Goal: Task Accomplishment & Management: Use online tool/utility

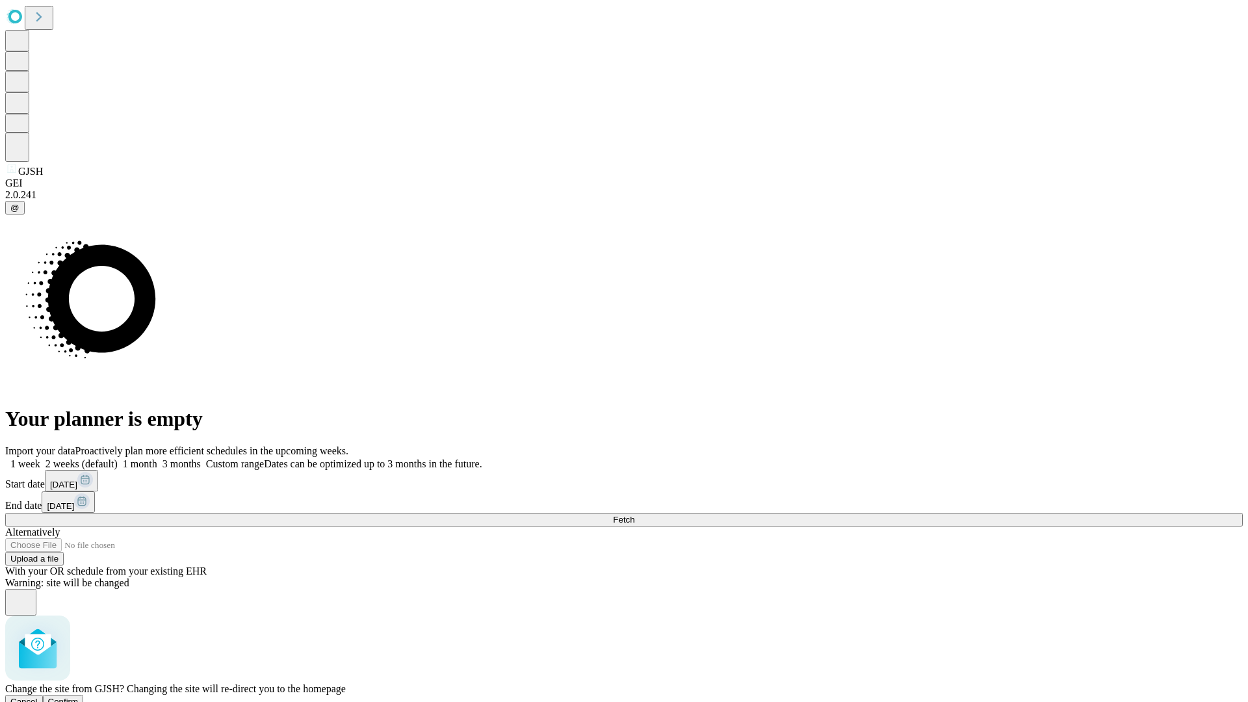
click at [79, 697] on span "Confirm" at bounding box center [63, 702] width 31 height 10
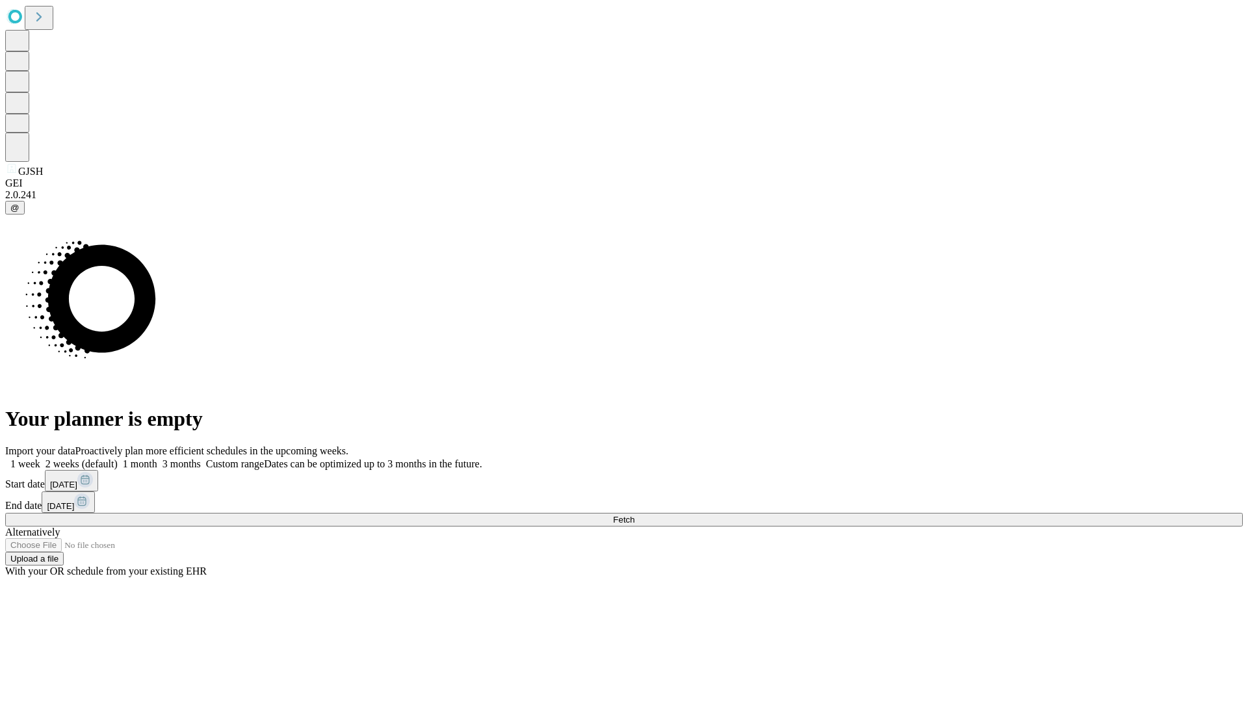
click at [118, 458] on label "2 weeks (default)" at bounding box center [78, 463] width 77 height 11
click at [635, 515] on span "Fetch" at bounding box center [623, 520] width 21 height 10
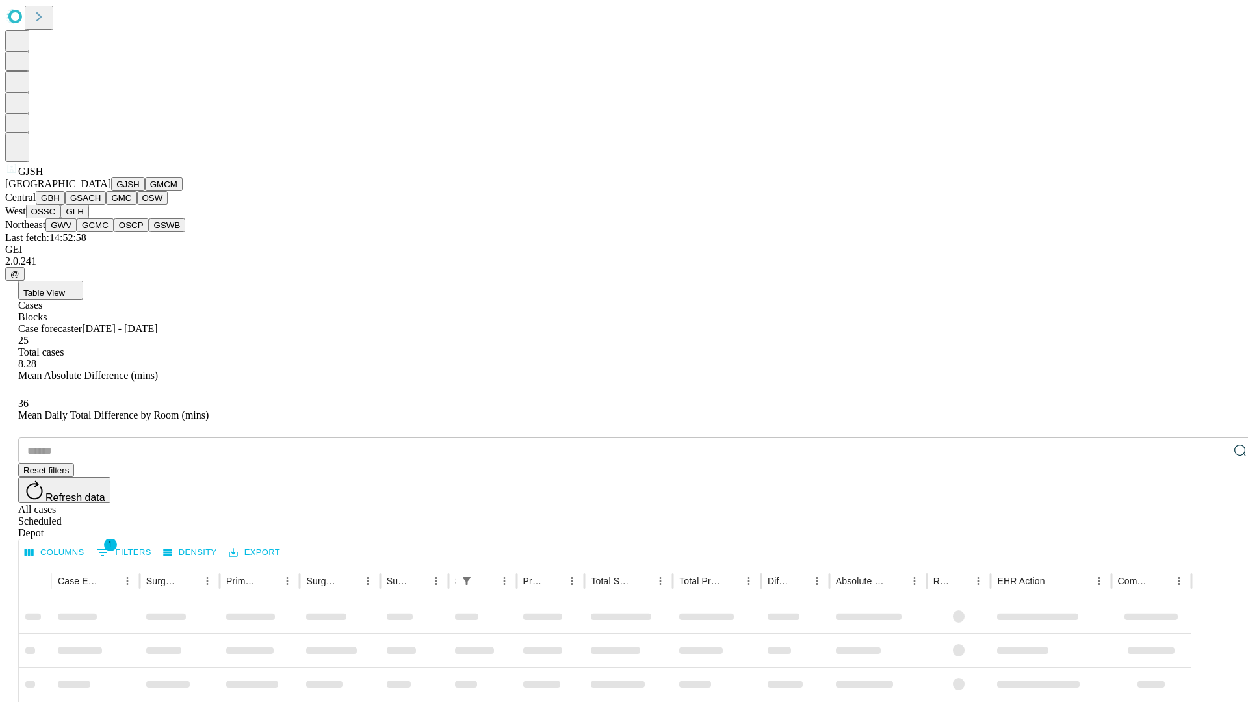
click at [145, 191] on button "GMCM" at bounding box center [164, 184] width 38 height 14
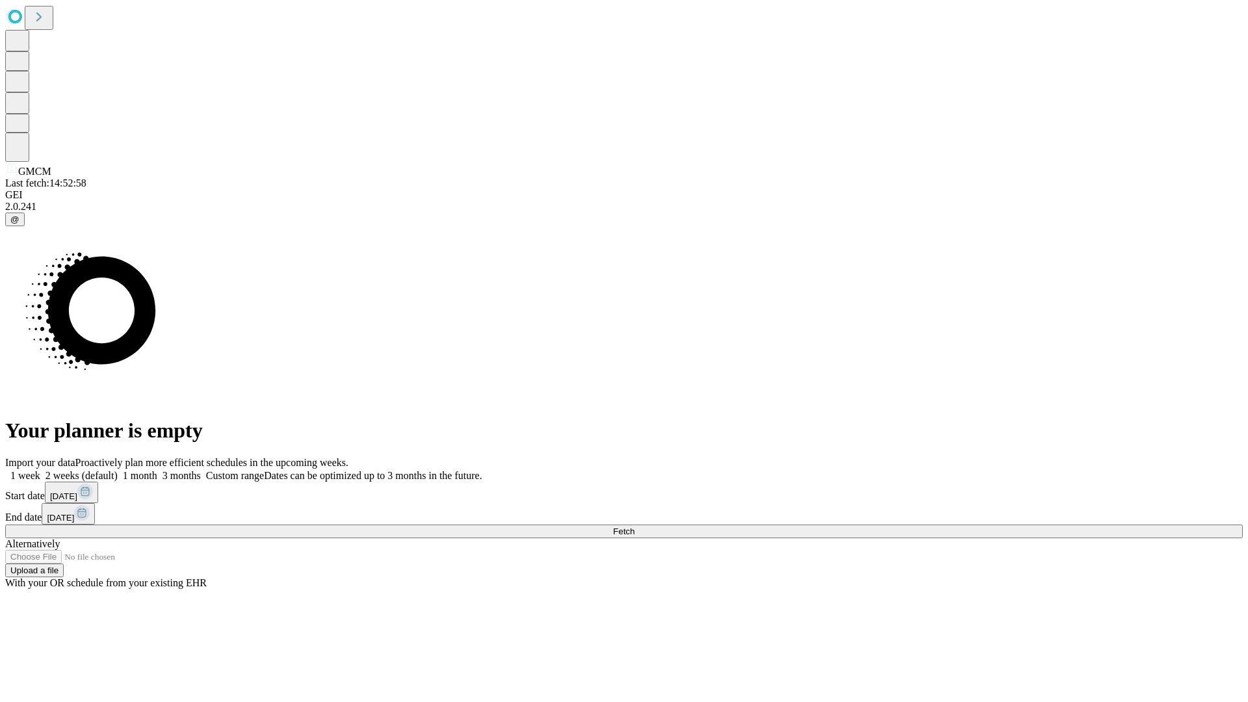
click at [118, 470] on label "2 weeks (default)" at bounding box center [78, 475] width 77 height 11
click at [635, 527] on span "Fetch" at bounding box center [623, 532] width 21 height 10
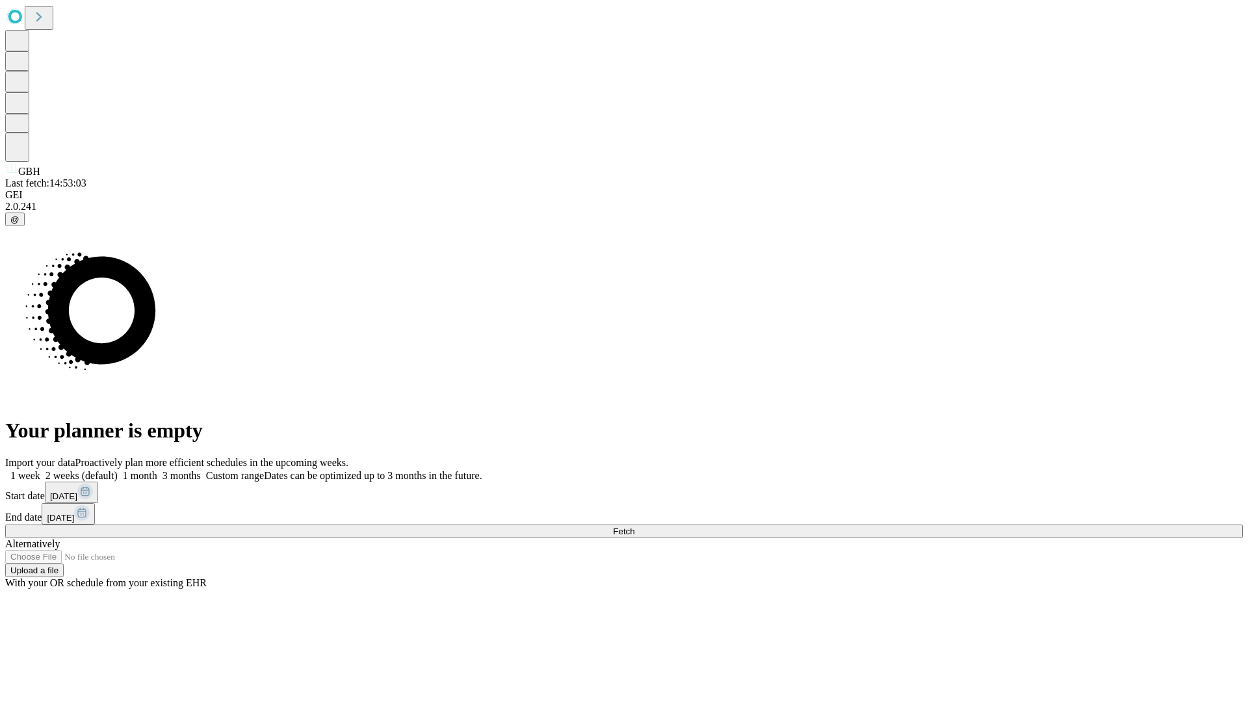
click at [118, 470] on label "2 weeks (default)" at bounding box center [78, 475] width 77 height 11
click at [635, 527] on span "Fetch" at bounding box center [623, 532] width 21 height 10
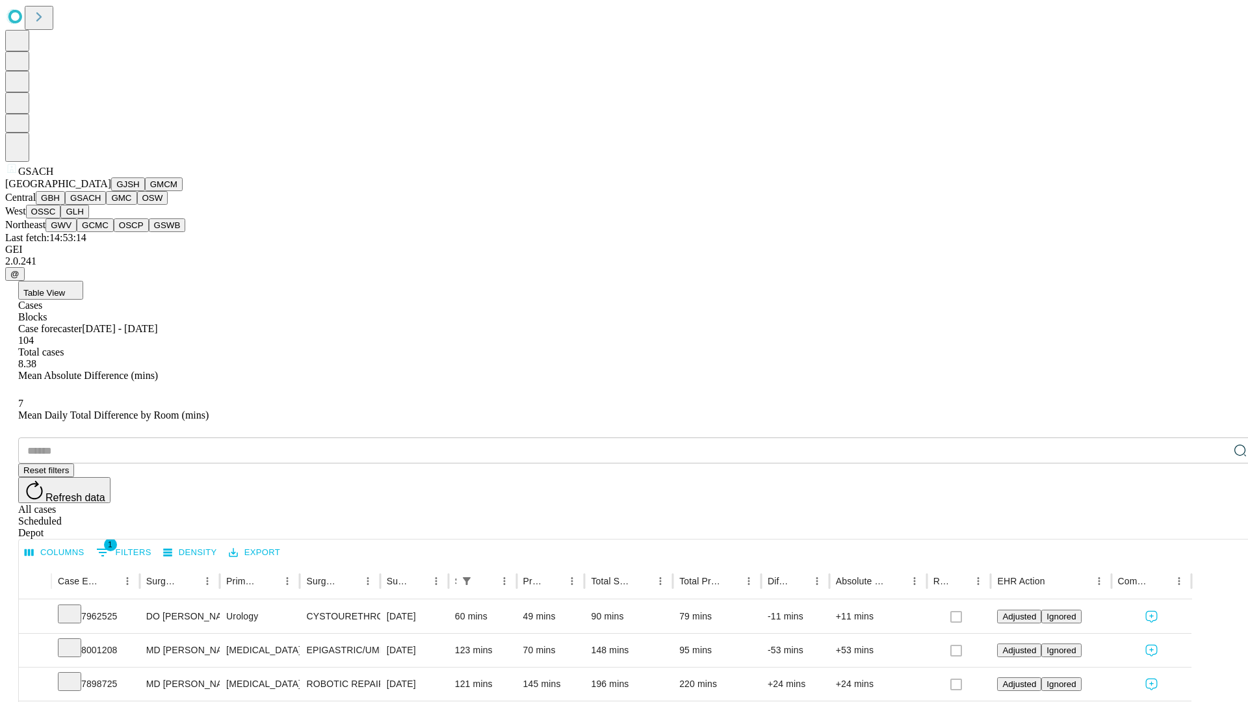
click at [106, 205] on button "GMC" at bounding box center [121, 198] width 31 height 14
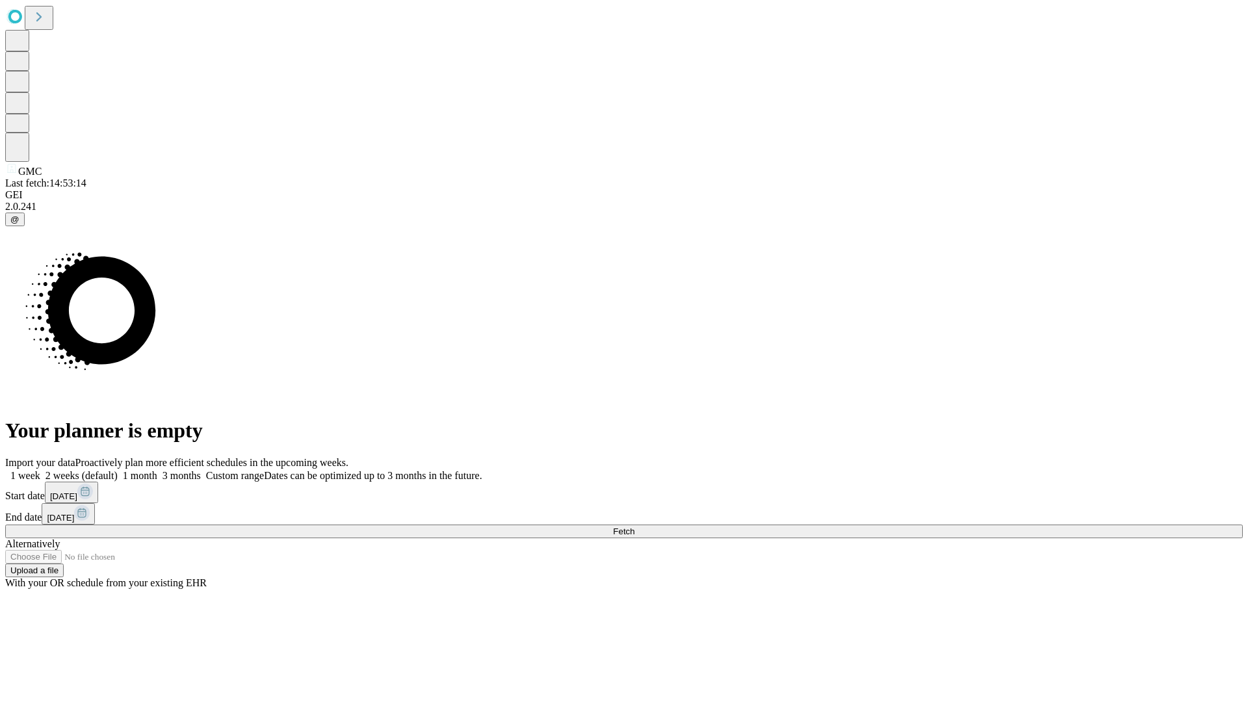
click at [118, 470] on label "2 weeks (default)" at bounding box center [78, 475] width 77 height 11
click at [635, 527] on span "Fetch" at bounding box center [623, 532] width 21 height 10
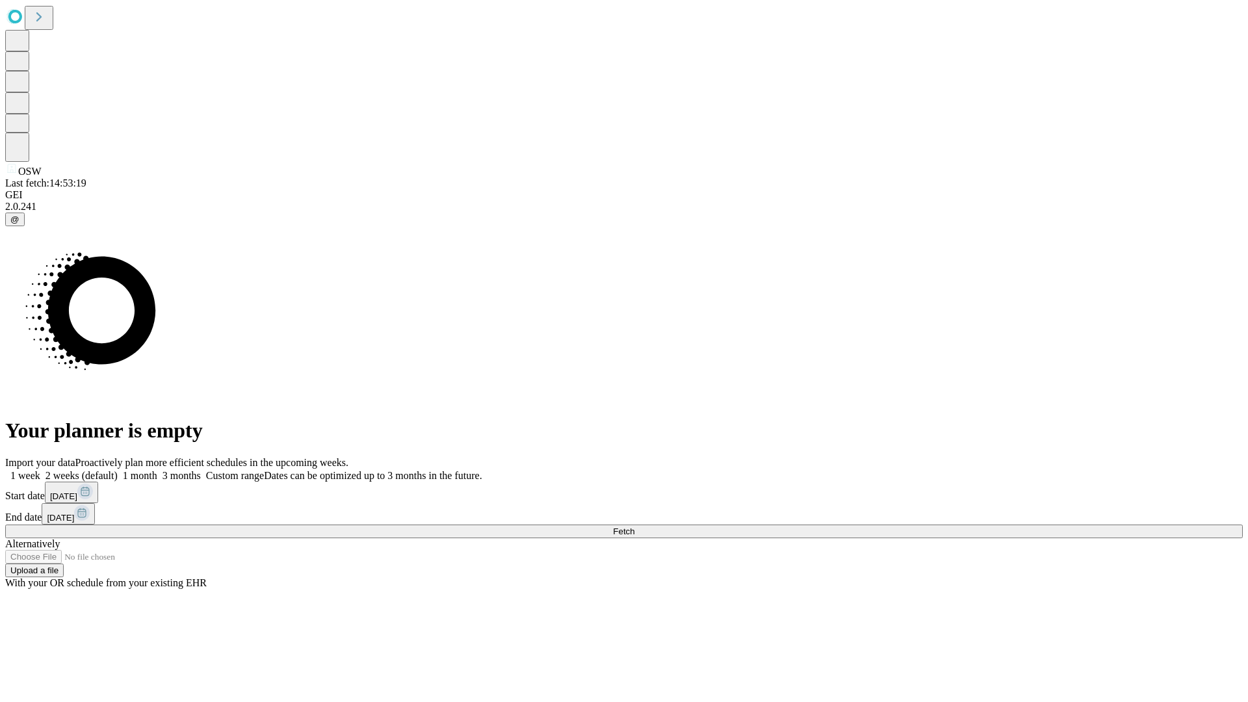
click at [118, 470] on label "2 weeks (default)" at bounding box center [78, 475] width 77 height 11
click at [635, 527] on span "Fetch" at bounding box center [623, 532] width 21 height 10
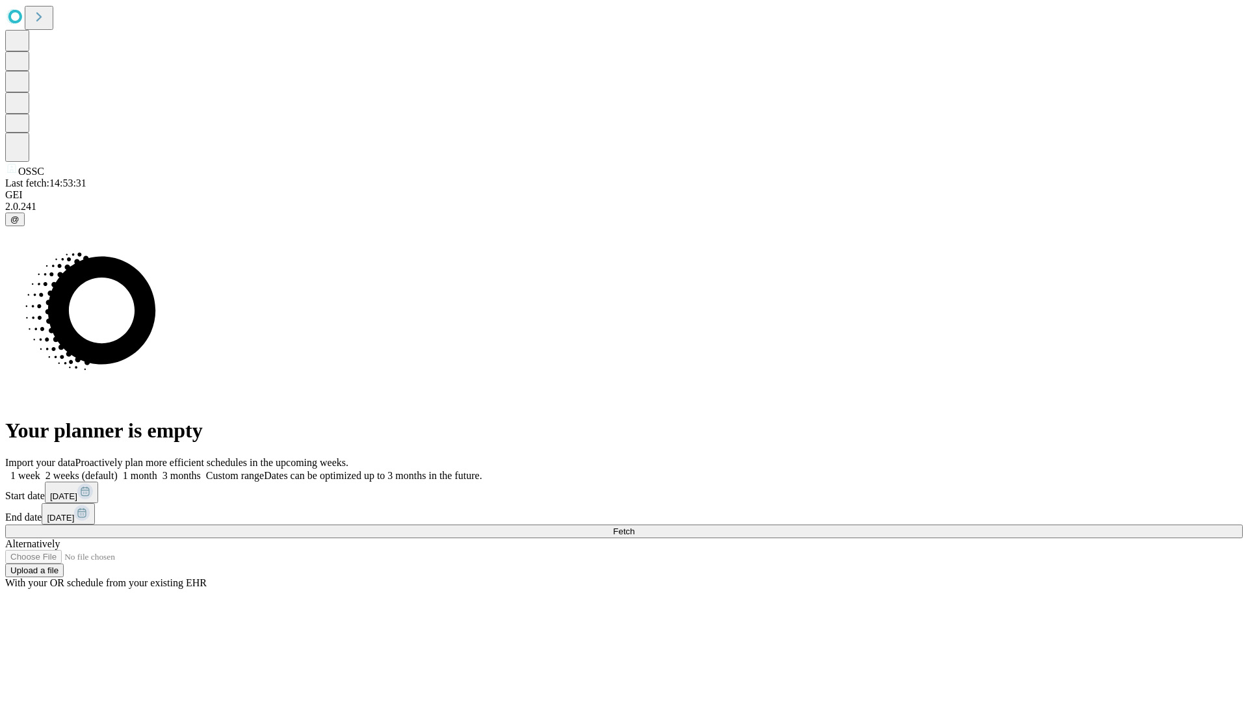
click at [118, 470] on label "2 weeks (default)" at bounding box center [78, 475] width 77 height 11
click at [635, 527] on span "Fetch" at bounding box center [623, 532] width 21 height 10
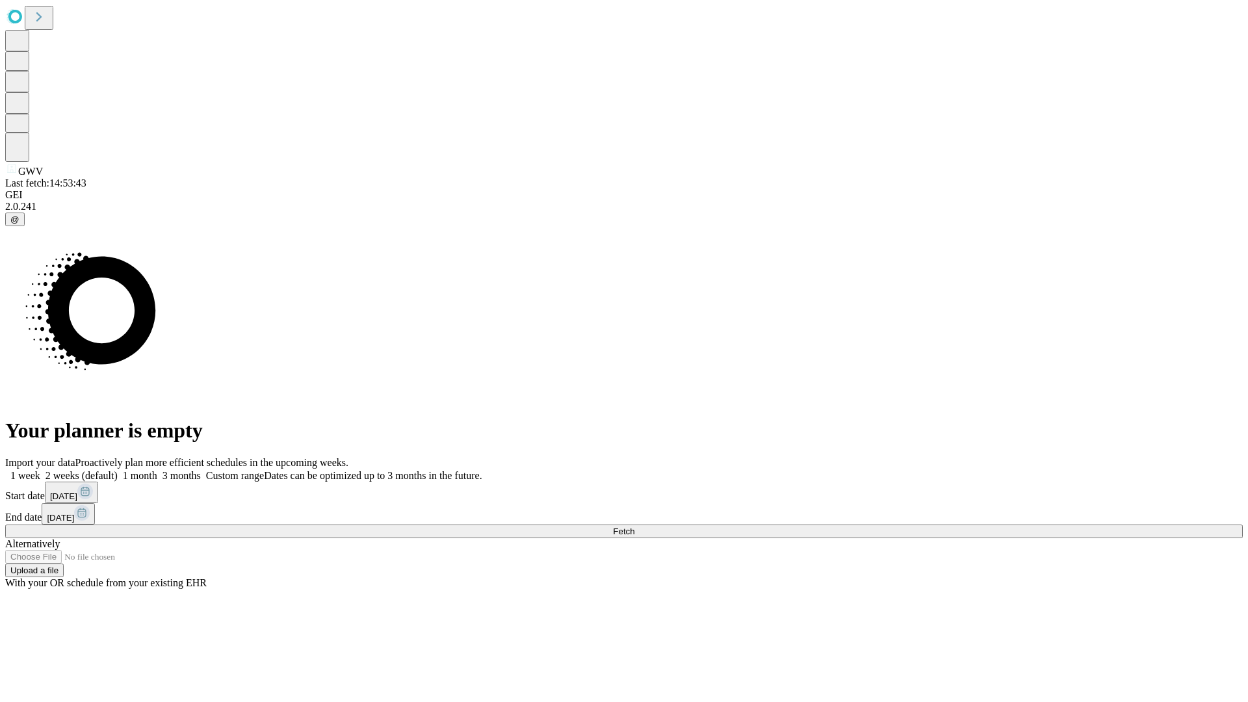
click at [118, 470] on label "2 weeks (default)" at bounding box center [78, 475] width 77 height 11
click at [635, 527] on span "Fetch" at bounding box center [623, 532] width 21 height 10
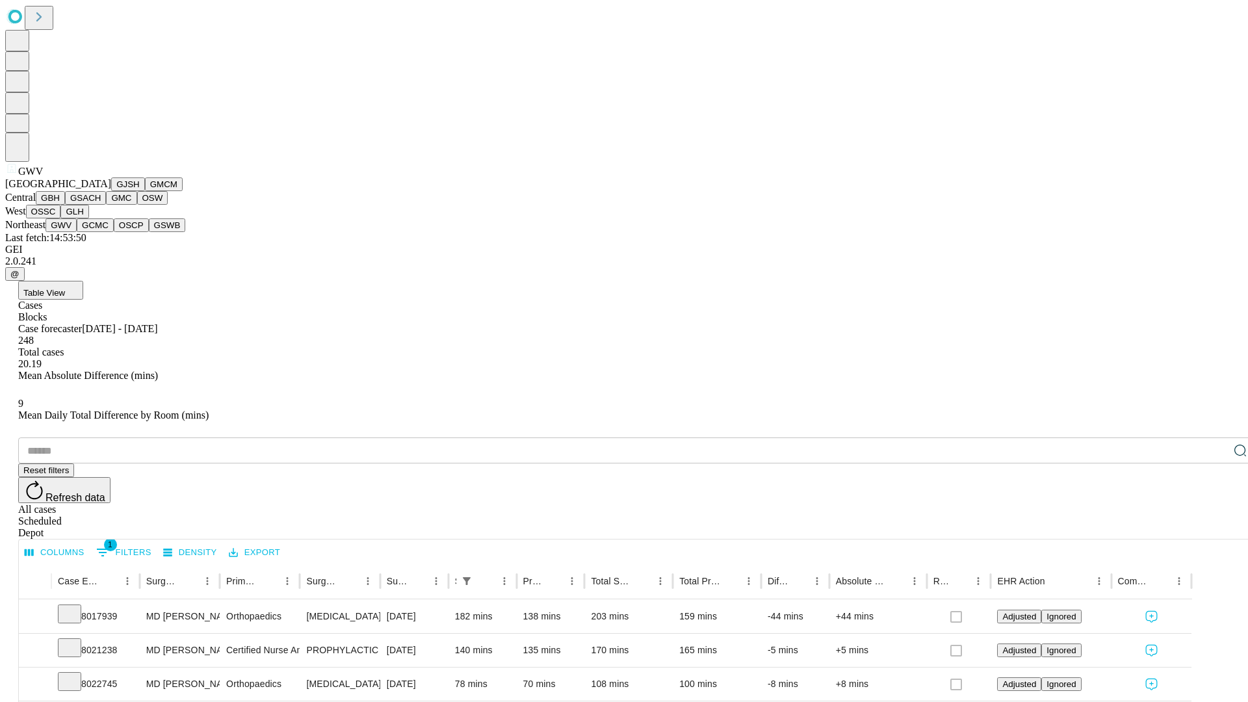
click at [101, 232] on button "GCMC" at bounding box center [95, 225] width 37 height 14
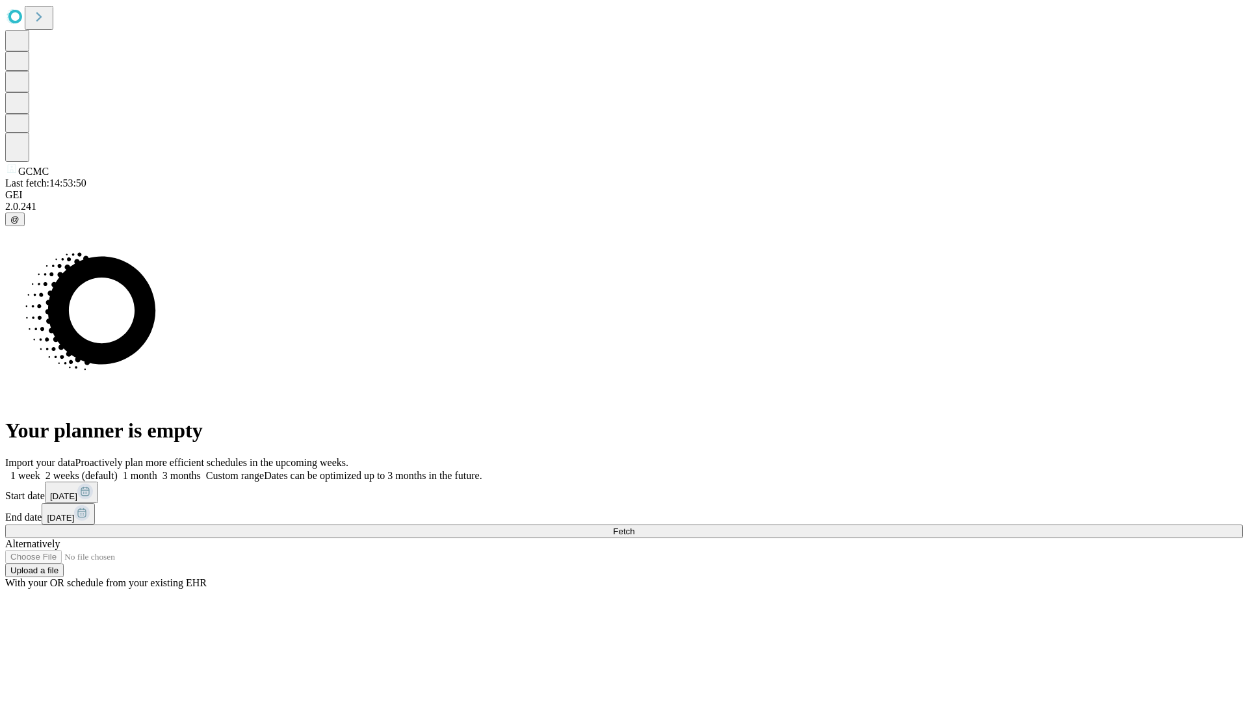
click at [118, 470] on label "2 weeks (default)" at bounding box center [78, 475] width 77 height 11
click at [635, 527] on span "Fetch" at bounding box center [623, 532] width 21 height 10
